Goal: Information Seeking & Learning: Check status

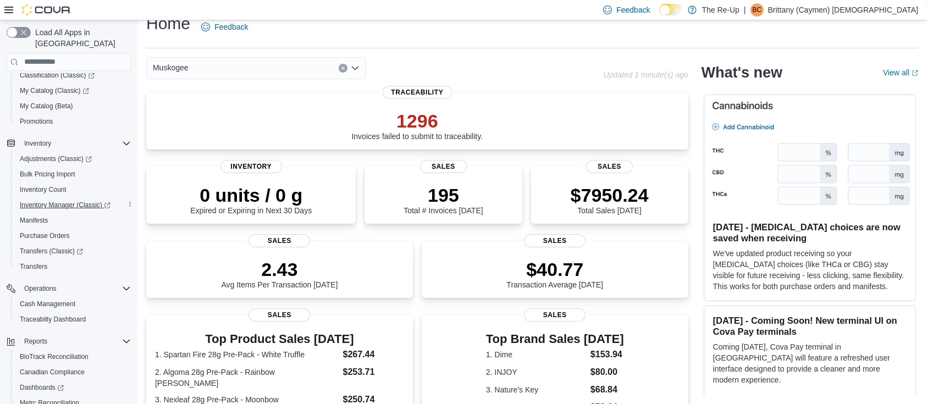
scroll to position [183, 0]
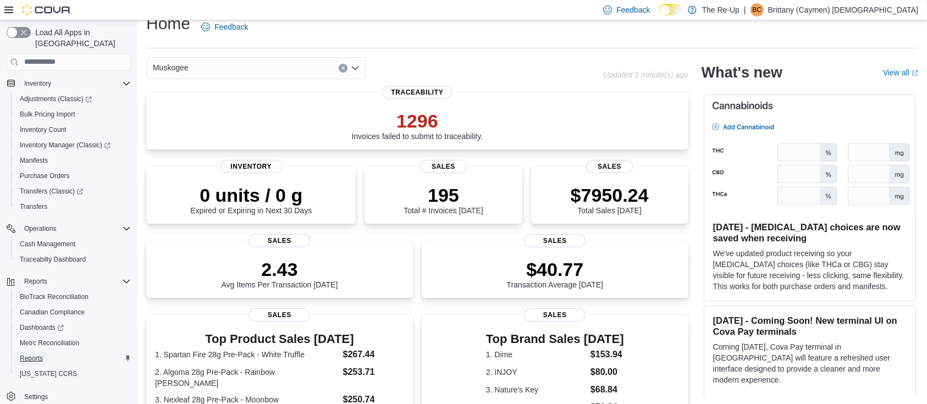
click at [30, 352] on span "Reports" at bounding box center [31, 358] width 23 height 13
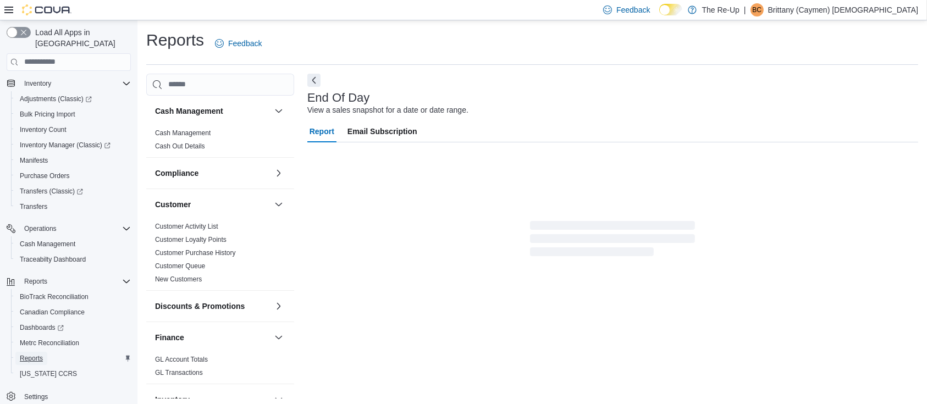
scroll to position [3, 0]
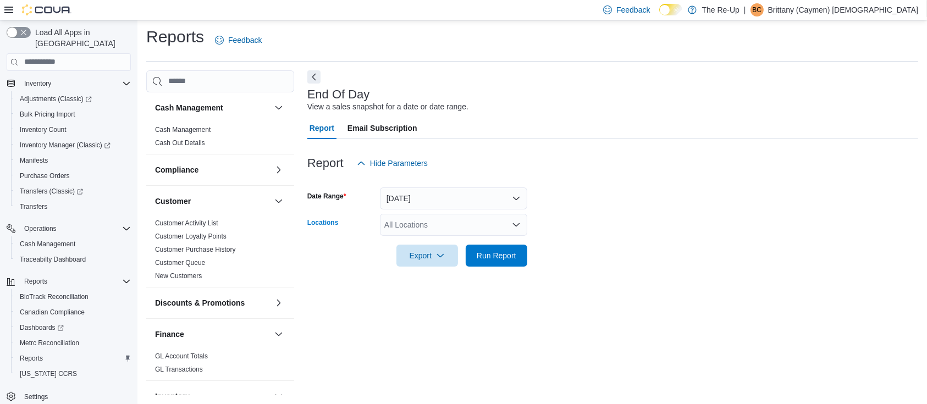
click at [402, 224] on div "All Locations" at bounding box center [453, 225] width 147 height 22
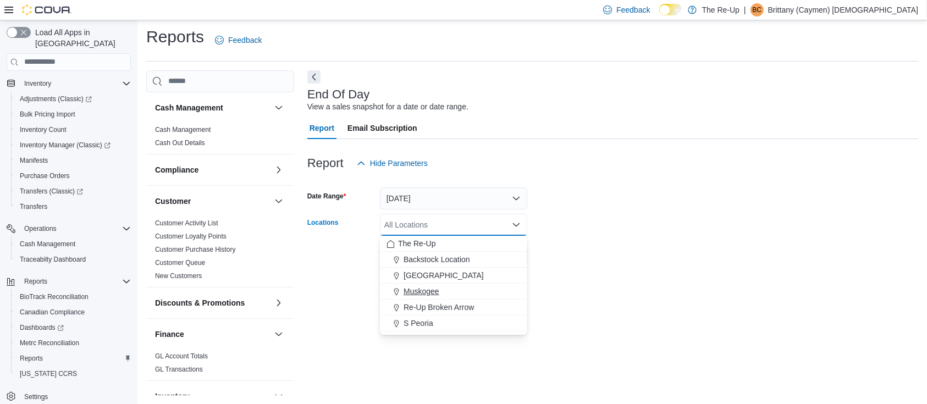
click at [409, 284] on button "Muskogee" at bounding box center [453, 292] width 147 height 16
drag, startPoint x: 766, startPoint y: 252, endPoint x: 704, endPoint y: 250, distance: 62.7
click at [763, 252] on form "Date Range [DATE] Locations [GEOGRAPHIC_DATA] Combo box. Selected. [GEOGRAPHIC_…" at bounding box center [612, 220] width 611 height 92
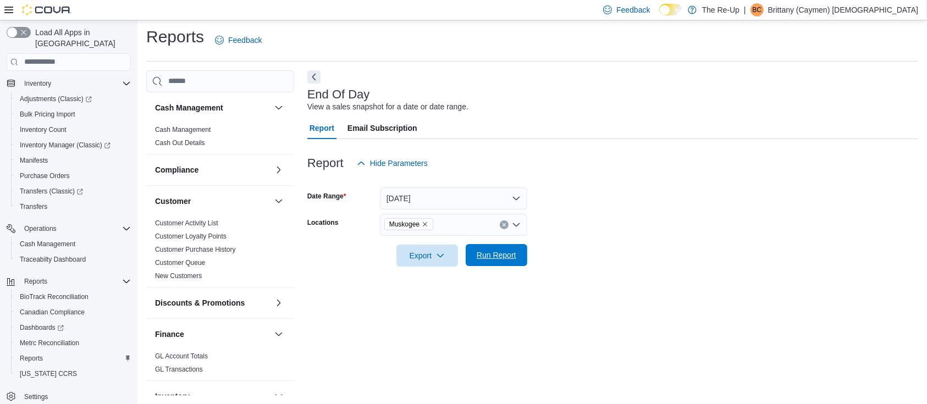
click at [518, 248] on span "Run Report" at bounding box center [496, 255] width 48 height 22
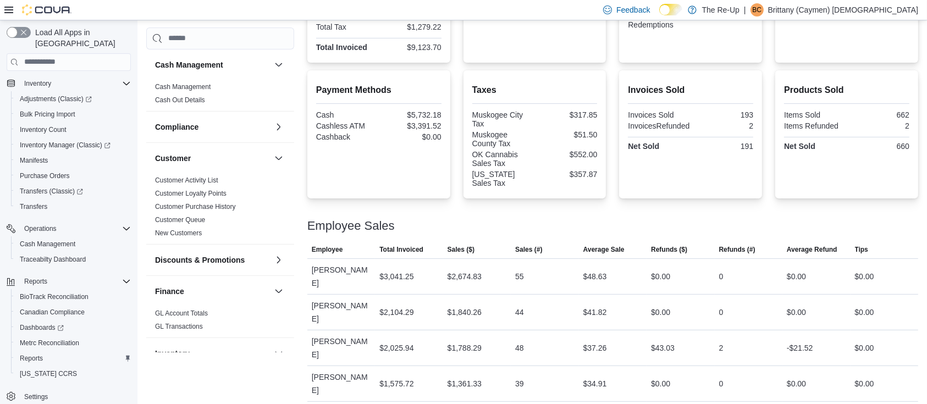
scroll to position [325, 0]
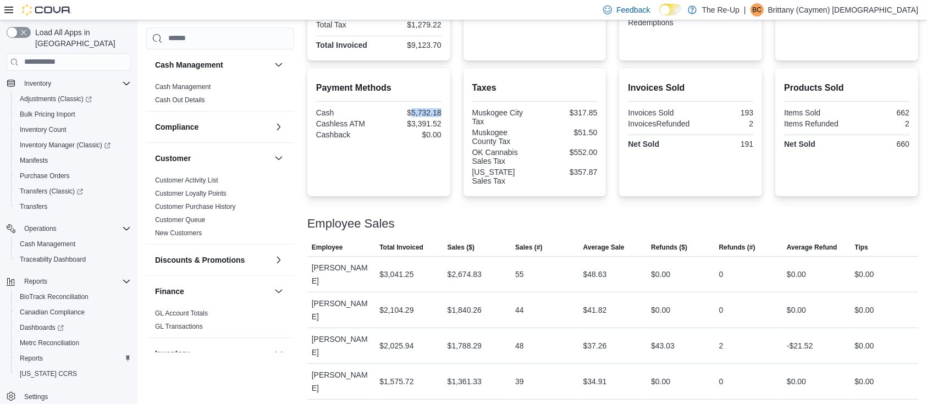
drag, startPoint x: 443, startPoint y: 110, endPoint x: 402, endPoint y: 110, distance: 41.2
click at [414, 108] on div "$5,732.18" at bounding box center [411, 112] width 60 height 9
copy div "5,732.18"
